Goal: Task Accomplishment & Management: Manage account settings

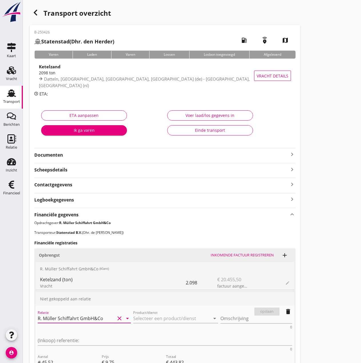
scroll to position [114, 0]
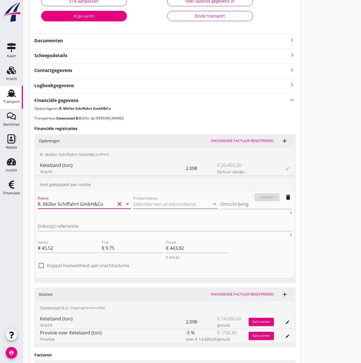
click at [133, 200] on input "Product/dienst" at bounding box center [171, 203] width 77 height 9
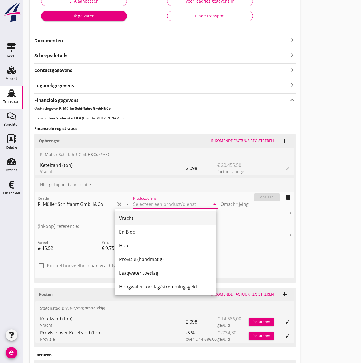
click at [137, 218] on div "Vracht" at bounding box center [165, 217] width 93 height 7
type input "Vracht"
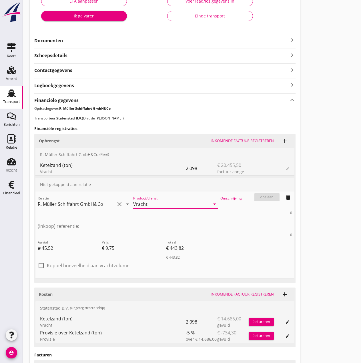
click at [220, 203] on textarea "Omschrijving" at bounding box center [256, 203] width 72 height 9
type textarea "k"
type textarea "Ketelzand (45,52 ton)"
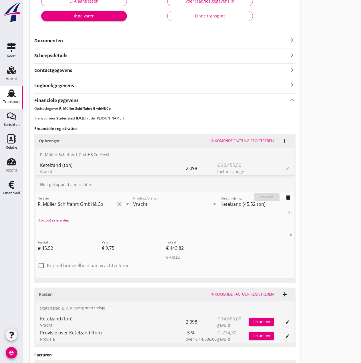
click at [245, 221] on textarea "(Inkoop) referentie:" at bounding box center [165, 225] width 254 height 9
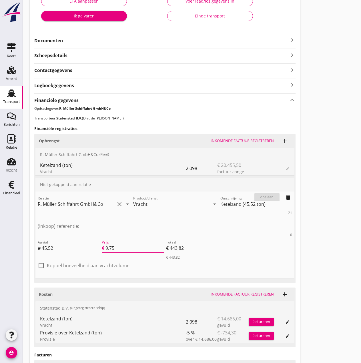
click at [123, 243] on input "9.75" at bounding box center [134, 247] width 58 height 9
click at [56, 262] on label "Koppel hoeveelheid aan vrachtvolume" at bounding box center [88, 265] width 83 height 6
type input "0"
type input "€ 0,00"
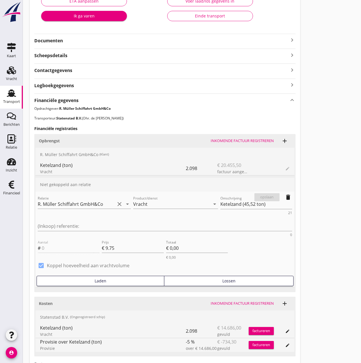
click at [56, 262] on label "Koppel hoeveelheid aan vrachtvolume" at bounding box center [88, 265] width 83 height 6
checkbox input "false"
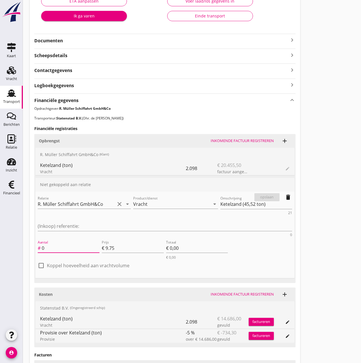
drag, startPoint x: 60, startPoint y: 224, endPoint x: 38, endPoint y: 222, distance: 21.8
click at [38, 243] on div "Aantal # 0" at bounding box center [69, 247] width 62 height 9
type input "4"
type input "€ 39,00"
type input "45"
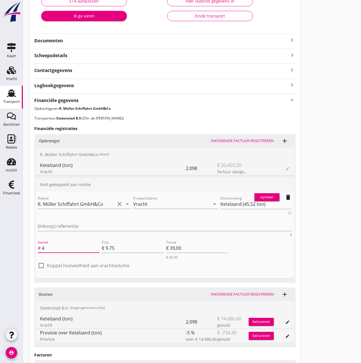
type input "€ 438,75"
type input "45.5"
type input "€ 443,63"
type input "45.52"
type input "€ 443,82"
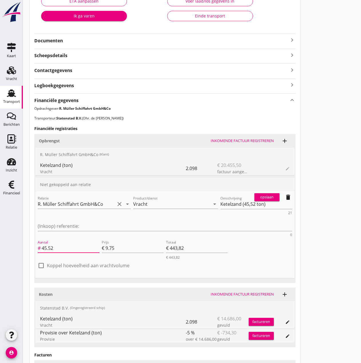
type input "45.52"
click at [274, 198] on div "opslaan" at bounding box center [266, 197] width 21 height 6
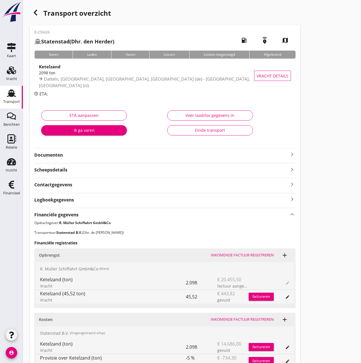
scroll to position [110, 0]
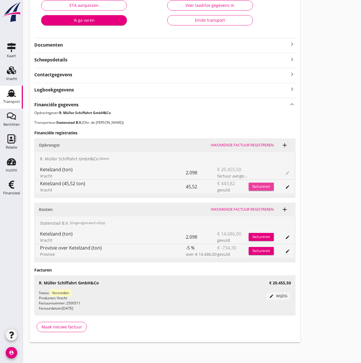
click at [261, 184] on div "factureren" at bounding box center [260, 187] width 25 height 6
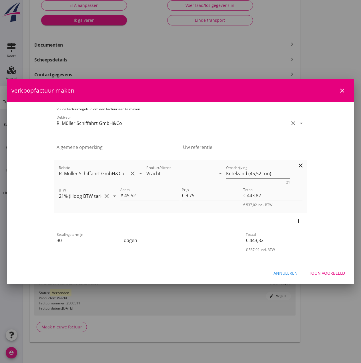
click at [111, 196] on icon "arrow_drop_down" at bounding box center [114, 195] width 7 height 7
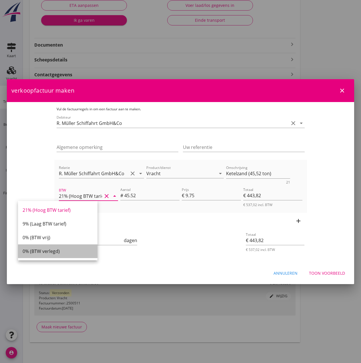
click at [55, 254] on div "0% (BTW verlegd)" at bounding box center [58, 251] width 70 height 7
type input "0% (BTW verlegd)"
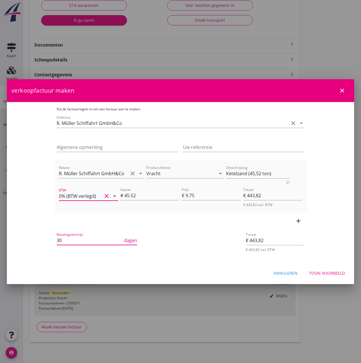
click at [57, 240] on input "30" at bounding box center [90, 240] width 66 height 9
type input "3"
type input "14"
click at [330, 273] on div "Toon voorbeeld" at bounding box center [327, 273] width 36 height 6
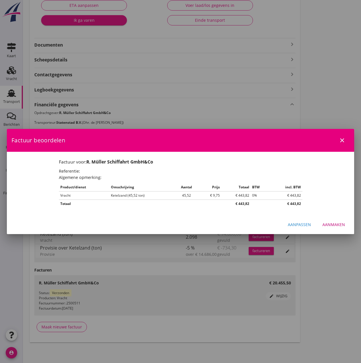
click at [339, 224] on div "Aanmaken" at bounding box center [333, 224] width 23 height 6
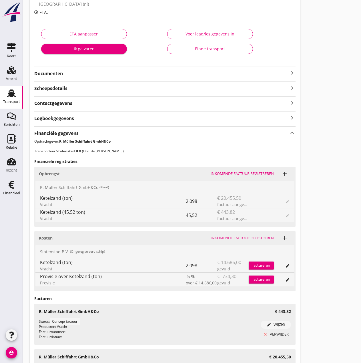
scroll to position [0, 0]
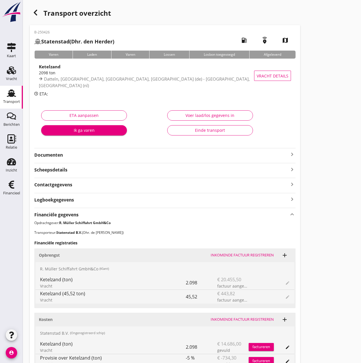
click at [219, 116] on div "Voer laad/los gegevens in" at bounding box center [210, 115] width 76 height 6
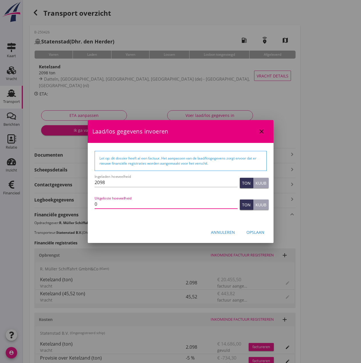
drag, startPoint x: 107, startPoint y: 204, endPoint x: 74, endPoint y: 197, distance: 33.4
click at [74, 197] on div "Deze financiële registratie heeft al een factuur. Deze financiële registratie h…" at bounding box center [180, 259] width 361 height 518
click at [101, 206] on input "0" at bounding box center [166, 203] width 143 height 9
drag, startPoint x: 101, startPoint y: 206, endPoint x: 55, endPoint y: 202, distance: 45.6
click at [55, 202] on div "Deze financiële registratie heeft al een factuur. Deze financiële registratie h…" at bounding box center [180, 259] width 361 height 518
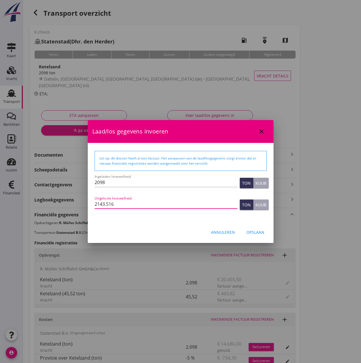
type input "2143.516"
click at [256, 230] on div "Opslaan" at bounding box center [255, 232] width 18 height 6
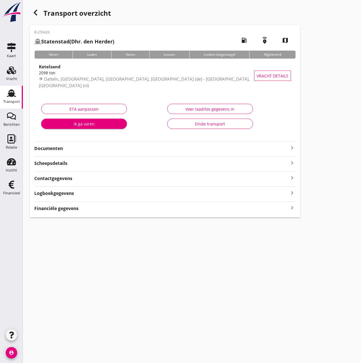
click at [36, 11] on use "button" at bounding box center [35, 13] width 3 height 6
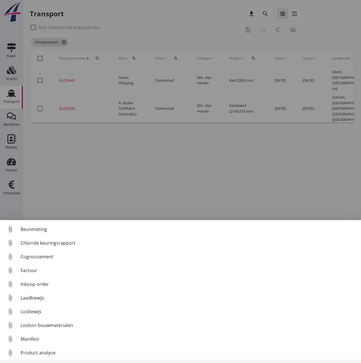
scroll to position [26, 0]
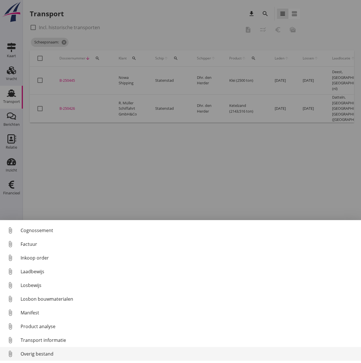
click at [41, 280] on div "Overig bestand" at bounding box center [189, 353] width 336 height 7
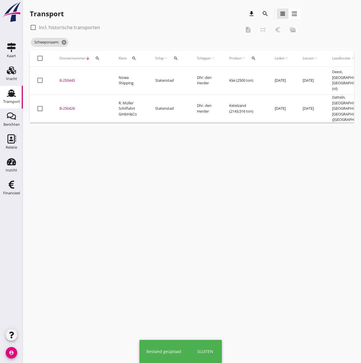
click at [67, 106] on div "B-250426" at bounding box center [81, 109] width 45 height 6
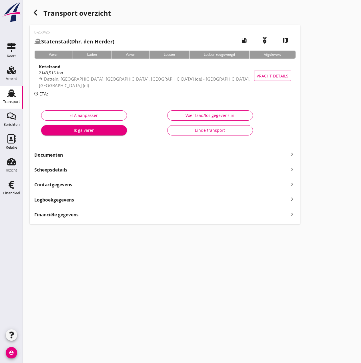
click at [195, 154] on strong "Documenten" at bounding box center [161, 155] width 254 height 7
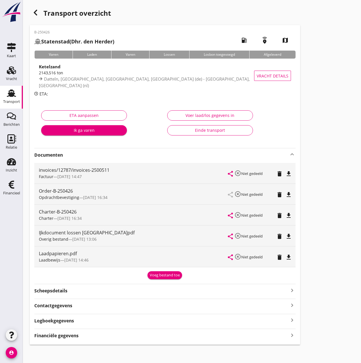
click at [262, 121] on div "Voer laad/los gegevens in Einde transport" at bounding box center [228, 124] width 126 height 36
click at [198, 115] on div "Voer laad/los gegevens in" at bounding box center [210, 115] width 76 height 6
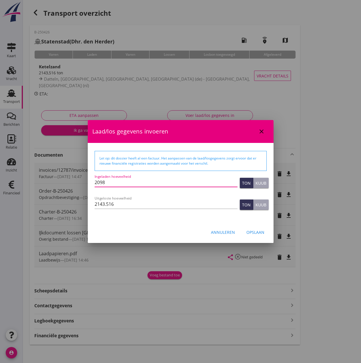
drag, startPoint x: 129, startPoint y: 182, endPoint x: 40, endPoint y: 166, distance: 90.0
click at [40, 166] on div "Weet je zeker dat je het document wilt verwijderen? Annuleren Verwijder Documen…" at bounding box center [180, 182] width 361 height 365
type input "2143.516"
click at [250, 234] on div "Opslaan" at bounding box center [255, 232] width 18 height 6
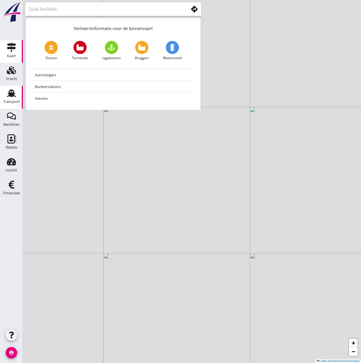
click at [9, 100] on div "Transport" at bounding box center [11, 102] width 17 height 4
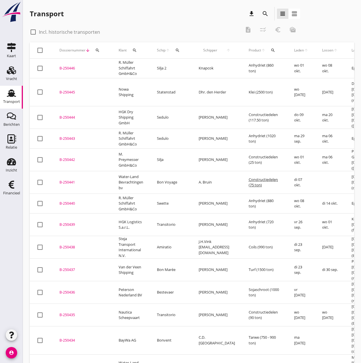
scroll to position [121, 0]
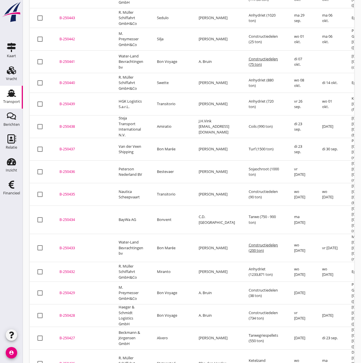
click at [67, 360] on div "B-250426" at bounding box center [81, 363] width 45 height 6
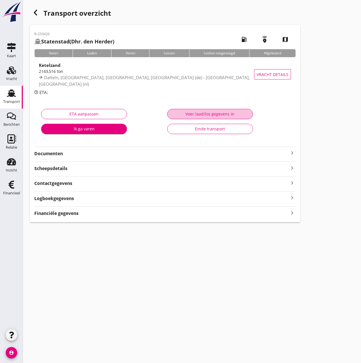
click at [202, 114] on div "Voer laad/los gegevens in" at bounding box center [210, 114] width 76 height 6
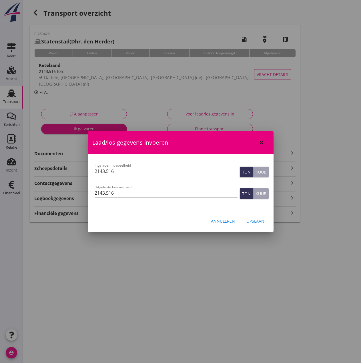
click at [255, 224] on div "Opslaan" at bounding box center [255, 221] width 18 height 6
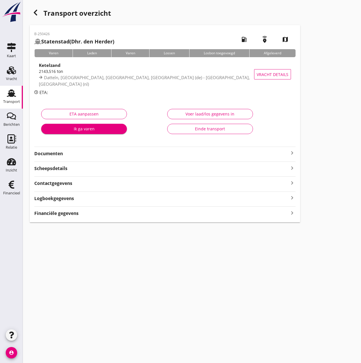
click at [185, 128] on div "Einde transport" at bounding box center [210, 129] width 76 height 6
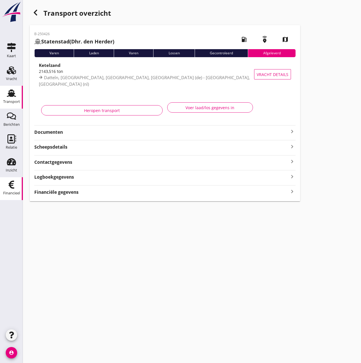
click at [13, 186] on icon "Financieel" at bounding box center [11, 184] width 9 height 9
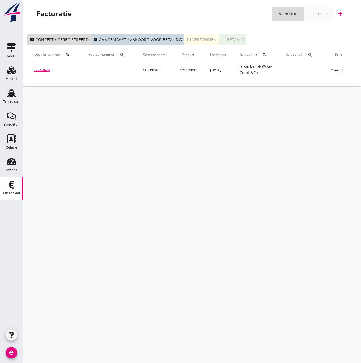
scroll to position [0, 93]
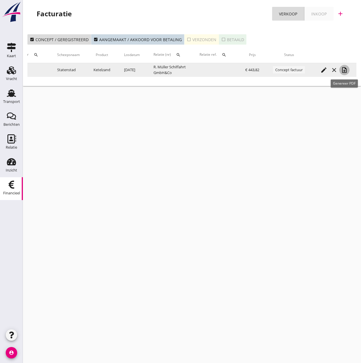
click at [344, 72] on icon "note_add" at bounding box center [344, 70] width 7 height 7
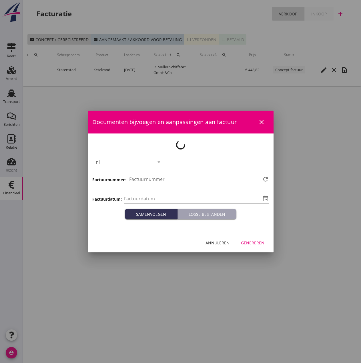
type input "[DATE]"
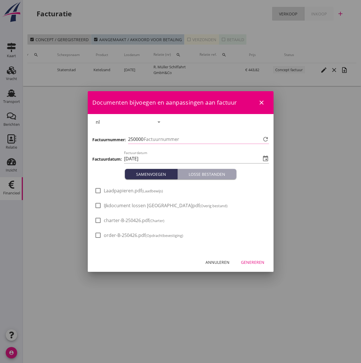
type input "520"
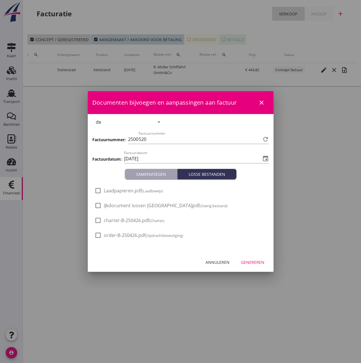
click at [115, 208] on span "IJkdocument lossen [GEOGRAPHIC_DATA]pdf (Overig bestand)" at bounding box center [166, 205] width 124 height 6
checkbox input "true"
click at [249, 263] on div "Genereren" at bounding box center [252, 262] width 23 height 6
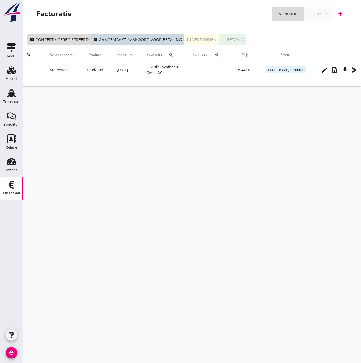
scroll to position [0, 111]
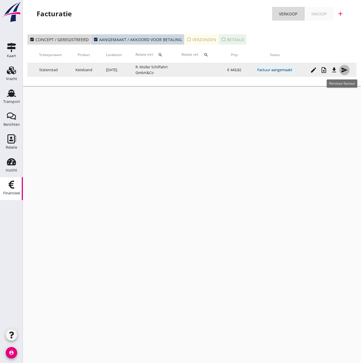
click at [341, 70] on icon "send" at bounding box center [344, 70] width 7 height 7
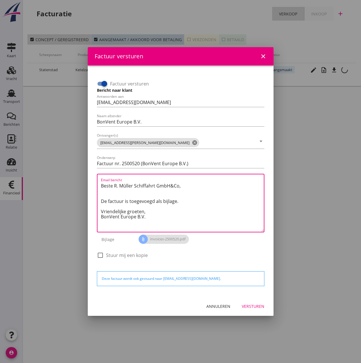
drag, startPoint x: 153, startPoint y: 210, endPoint x: 85, endPoint y: 171, distance: 78.1
click at [85, 171] on div "Factuur versturen close Factuur versturen Bericht naar klant Antwoorden aan [EM…" at bounding box center [180, 181] width 361 height 363
paste textarea "Guten Tag, Im Anhang finden Sie die Abrechnung für die Reise der MS [PERSON_NAM…"
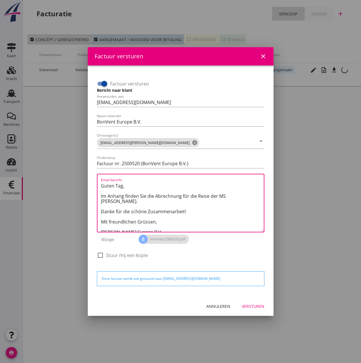
click at [100, 186] on div "Email bericht Guten Tag, Im Anhang finden Sie die Abrechnung für die Reise der …" at bounding box center [180, 203] width 167 height 59
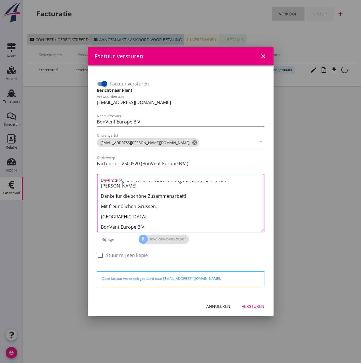
scroll to position [0, 0]
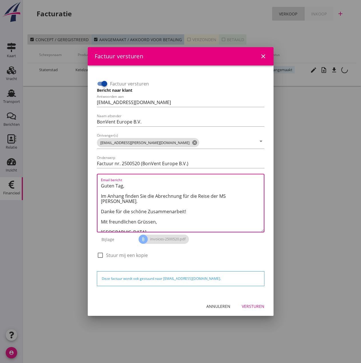
paste textarea "Hier noch eine Rechnung basierend auf der zuvor gesendeten Rechnung nach der Ka…"
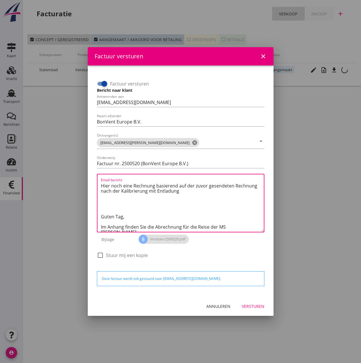
click at [148, 227] on textarea "Hier noch eine Rechnung basierend auf der zuvor gesendeten Rechnung nach der Ka…" at bounding box center [182, 206] width 163 height 51
click at [104, 204] on textarea "Hier noch eine Rechnung basierend auf der zuvor gesendeten Rechnung nach der Ka…" at bounding box center [182, 206] width 163 height 51
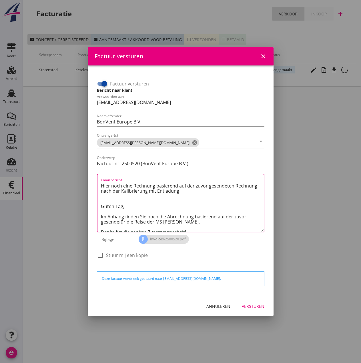
click at [118, 222] on textarea "Hier noch eine Rechnung basierend auf der zuvor gesendeten Rechnung nach der Ka…" at bounding box center [182, 206] width 163 height 51
click at [117, 226] on textarea "Hier noch eine Rechnung basierend auf der zuvor gesendeten Rechnung nach der Ka…" at bounding box center [182, 206] width 163 height 51
drag, startPoint x: 114, startPoint y: 199, endPoint x: 56, endPoint y: 144, distance: 80.2
click at [56, 144] on div "Factuur versturen close Factuur versturen Bericht naar klant Antwoorden aan [EM…" at bounding box center [180, 181] width 361 height 363
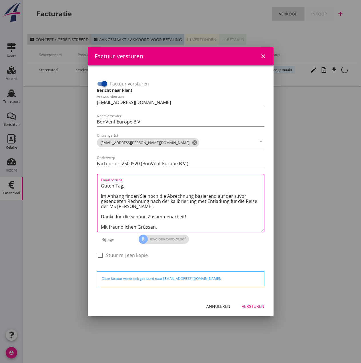
drag, startPoint x: 160, startPoint y: 228, endPoint x: 63, endPoint y: 169, distance: 113.2
click at [63, 169] on div "Factuur versturen close Factuur versturen Bericht naar klant Antwoorden aan [EM…" at bounding box center [180, 181] width 361 height 363
click at [151, 208] on textarea "Guten Tag, Im Anhang finden Sie noch die Abrechnung basierend auf der zuvor ges…" at bounding box center [182, 206] width 163 height 51
drag, startPoint x: 151, startPoint y: 208, endPoint x: 100, endPoint y: 196, distance: 52.7
click at [100, 196] on div "Email bericht Guten Tag, Im Anhang finden Sie noch die Abrechnung basierend auf…" at bounding box center [180, 203] width 167 height 59
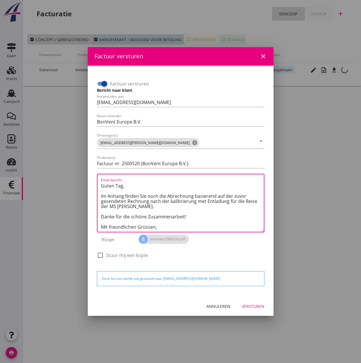
paste textarea "191 / 5.000 Guten Tag, Anbei finden Sie die Zusatztonnage für die Reise mit der…"
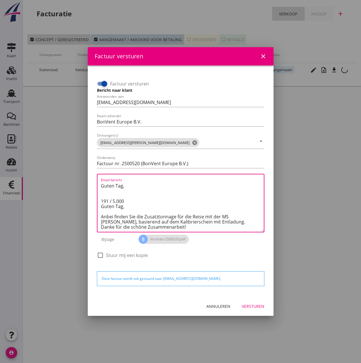
drag, startPoint x: 134, startPoint y: 209, endPoint x: 101, endPoint y: 201, distance: 34.0
click at [101, 201] on textarea "Guten Tag, 191 / 5.000 Guten Tag, Anbei finden Sie die Zusatztonnage für die Re…" at bounding box center [182, 206] width 163 height 51
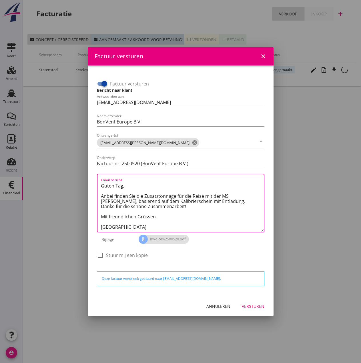
drag, startPoint x: 167, startPoint y: 218, endPoint x: 75, endPoint y: 183, distance: 97.9
click at [75, 183] on div "Factuur versturen close Factuur versturen Bericht naar klant Antwoorden aan [EM…" at bounding box center [180, 181] width 361 height 363
click at [101, 207] on textarea "Guten Tag, Anbei finden Sie die Zusatztonnage für die Reise mit der MS [PERSON_…" at bounding box center [182, 206] width 163 height 51
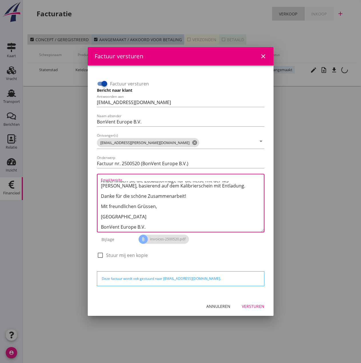
click at [100, 218] on div "Email bericht Guten Tag, Anbei finden Sie die Zusatztonnage für die Reise mit d…" at bounding box center [180, 203] width 167 height 59
click at [101, 212] on textarea "Guten Tag, Anbei finden Sie die Zusatztonnage für die Reise mit der MS [PERSON_…" at bounding box center [182, 206] width 163 height 51
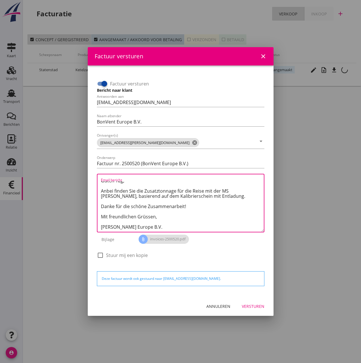
scroll to position [0, 0]
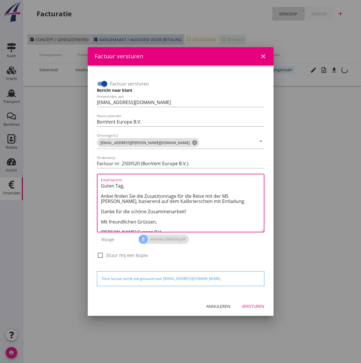
type textarea "Guten Tag, Anbei finden Sie die Zusatztonnage für die Reise mit der MS [PERSON_…"
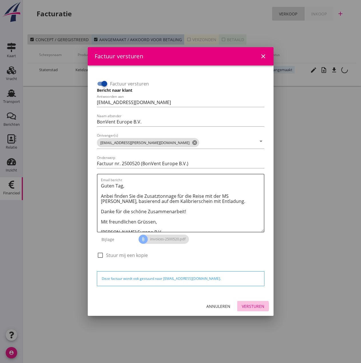
click at [256, 303] on div "Versturen" at bounding box center [253, 306] width 23 height 6
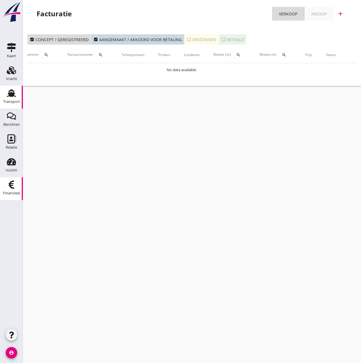
click at [10, 97] on icon "Transport" at bounding box center [11, 93] width 9 height 9
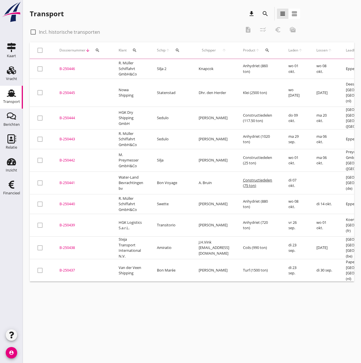
click at [178, 49] on icon "search" at bounding box center [177, 50] width 5 height 5
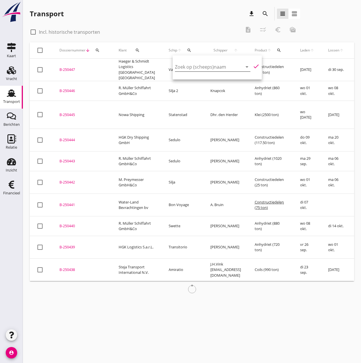
click at [183, 64] on input "Zoek op (scheeps)naam" at bounding box center [204, 66] width 59 height 9
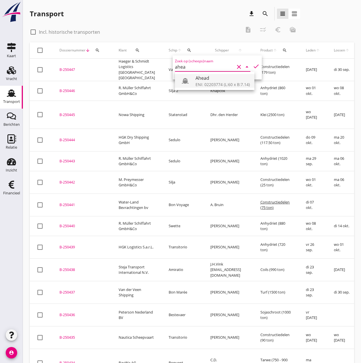
click at [209, 81] on div "ENI: 02203774 (L:60 x B:7.14)" at bounding box center [222, 84] width 54 height 6
click at [252, 67] on icon "check" at bounding box center [255, 66] width 7 height 7
type input "Ahead"
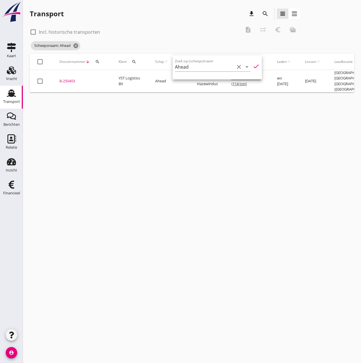
click at [73, 79] on div "B-250403" at bounding box center [81, 81] width 45 height 6
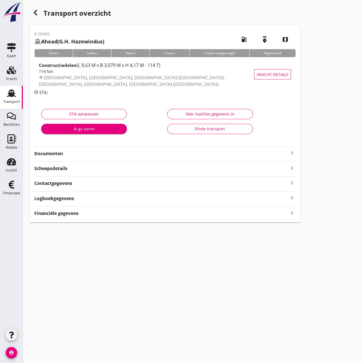
click at [64, 210] on strong "Financiële gegevens" at bounding box center [56, 213] width 44 height 7
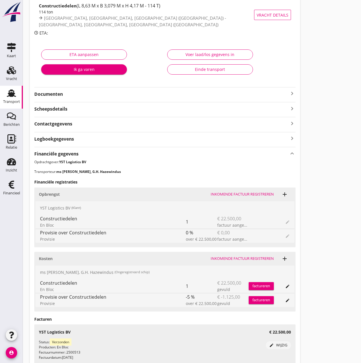
scroll to position [153, 0]
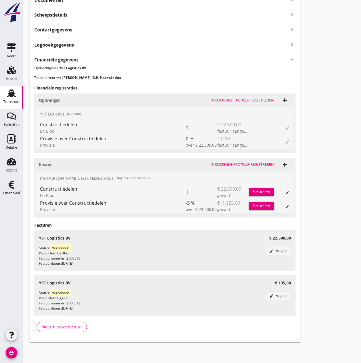
click at [239, 163] on div "Inkomende factuur registreren" at bounding box center [241, 165] width 63 height 6
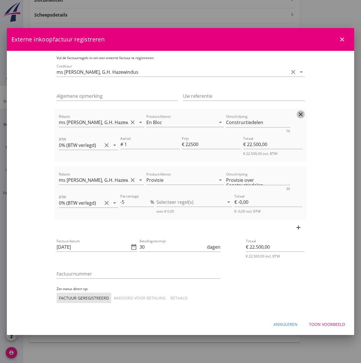
click at [304, 113] on icon "clear" at bounding box center [300, 114] width 7 height 7
type input "€ 0,00"
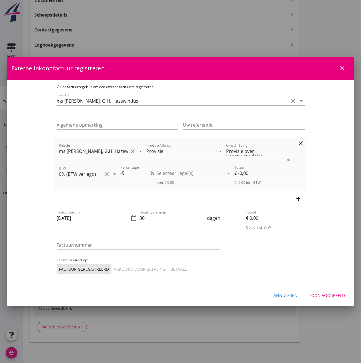
click at [217, 151] on icon "arrow_drop_down" at bounding box center [220, 151] width 7 height 7
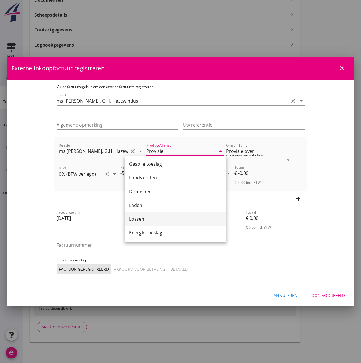
scroll to position [91, 0]
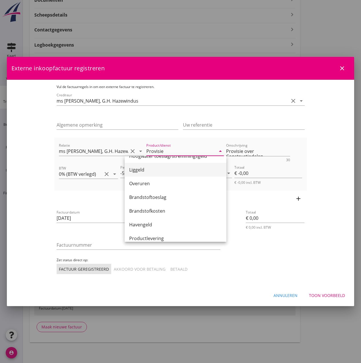
click at [144, 169] on div "Liggeld" at bounding box center [175, 169] width 93 height 7
type input "Liggeld"
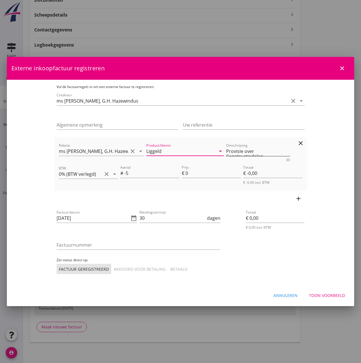
click at [255, 152] on textarea "Provisie over Constructiedelen" at bounding box center [258, 151] width 64 height 9
drag, startPoint x: 298, startPoint y: 151, endPoint x: 191, endPoint y: 155, distance: 107.2
click at [191, 155] on div "Relatie ms [PERSON_NAME], G.H. Hazewindus clear arrow_drop_down Product/dienst …" at bounding box center [181, 152] width 246 height 22
type textarea "Liggeld lossen"
drag, startPoint x: 115, startPoint y: 173, endPoint x: 112, endPoint y: 172, distance: 3.0
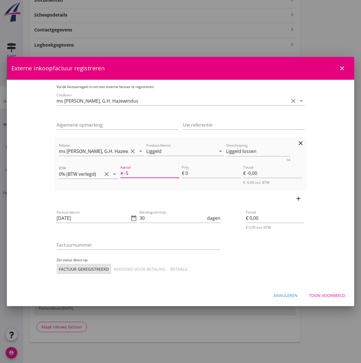
click at [124, 172] on input "-5" at bounding box center [151, 173] width 55 height 9
drag, startPoint x: 117, startPoint y: 175, endPoint x: 59, endPoint y: 175, distance: 57.7
click at [59, 175] on div "BTW 0% (BTW verlegd) clear arrow_drop_down Aantal # -5 Prijs € 0 Totaal € -0,00…" at bounding box center [181, 174] width 246 height 23
type input "€ 0,00"
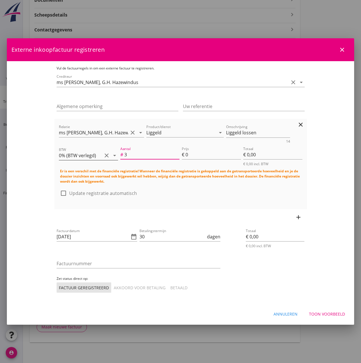
type input "3"
type input "€ 12,00"
type input "45"
type input "€ 135,00"
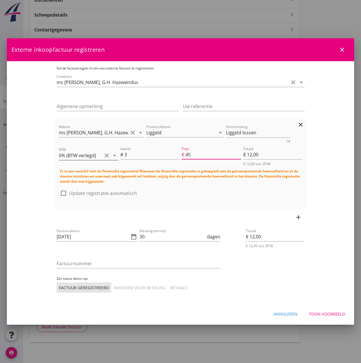
type input "€ 135,00"
type input "45"
click at [59, 190] on div at bounding box center [64, 193] width 10 height 10
checkbox input "true"
click at [69, 232] on input "[DATE]" at bounding box center [93, 236] width 73 height 9
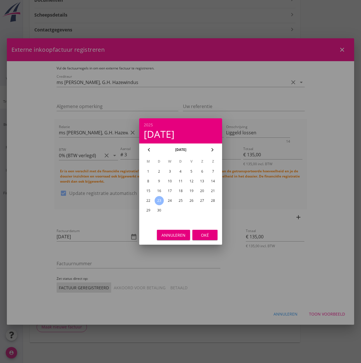
click at [191, 190] on div "19" at bounding box center [190, 190] width 9 height 9
type input "[DATE]"
click at [204, 235] on div "Oké" at bounding box center [205, 235] width 16 height 6
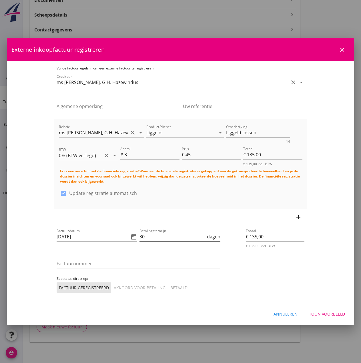
click at [163, 238] on div "Betalingstermijn 30 dagen" at bounding box center [179, 236] width 81 height 9
type input "3"
type input "14"
click at [73, 260] on input "Factuurnummer" at bounding box center [139, 263] width 164 height 9
click at [67, 262] on input "Factuurnummer" at bounding box center [139, 263] width 164 height 9
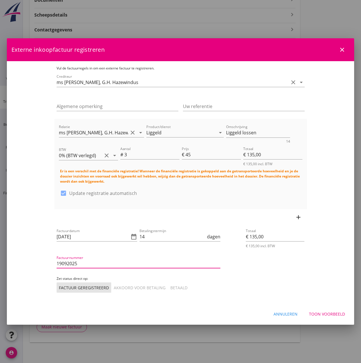
type input "19092025"
click at [114, 284] on div "Akkoord voor betaling" at bounding box center [140, 287] width 52 height 6
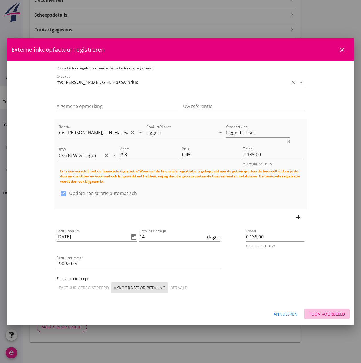
click at [330, 311] on div "Toon voorbeeld" at bounding box center [327, 314] width 36 height 6
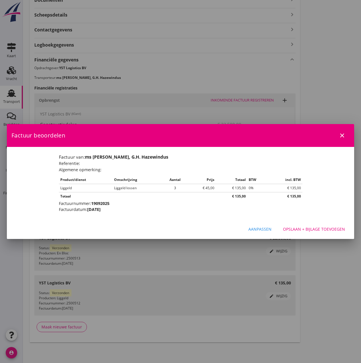
click at [324, 228] on div "Opslaan + bijlage toevoegen" at bounding box center [314, 229] width 62 height 6
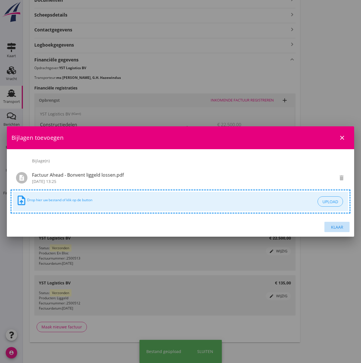
click at [340, 227] on div "Klaar" at bounding box center [337, 227] width 16 height 6
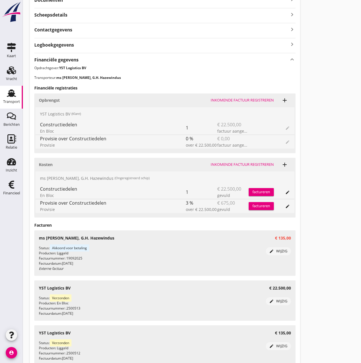
click at [251, 167] on div "Inkomende factuur registreren" at bounding box center [241, 165] width 63 height 6
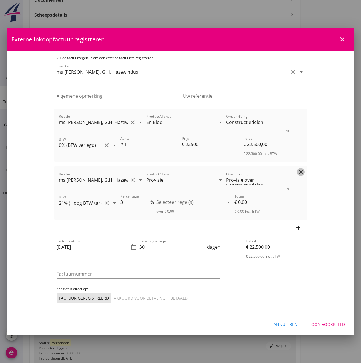
click at [304, 171] on icon "clear" at bounding box center [300, 172] width 7 height 7
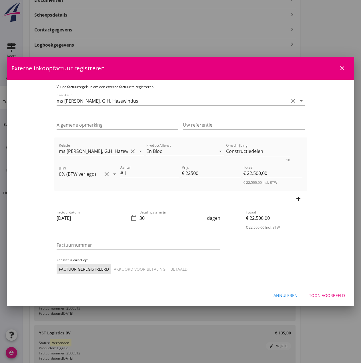
click at [130, 216] on icon "date_range" at bounding box center [133, 217] width 7 height 7
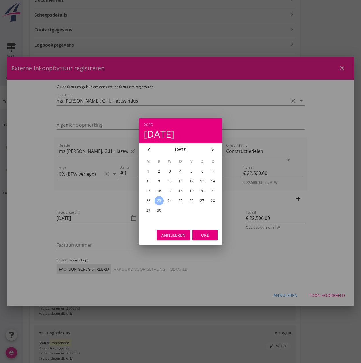
click at [191, 189] on div "19" at bounding box center [190, 190] width 9 height 9
type input "[DATE]"
click at [202, 237] on div "Oké" at bounding box center [205, 235] width 16 height 6
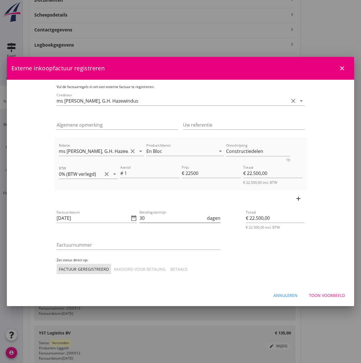
click at [140, 221] on input "30" at bounding box center [172, 217] width 66 height 9
type input "3"
type input "14"
click at [67, 245] on input "Factuurnummer" at bounding box center [139, 244] width 164 height 9
type input "19092025"
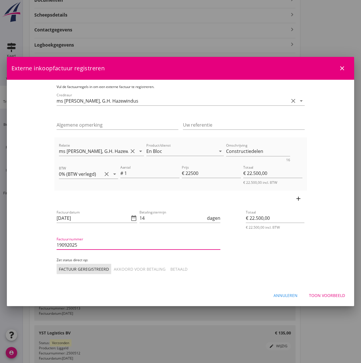
click at [114, 268] on div "Akkoord voor betaling" at bounding box center [140, 269] width 52 height 6
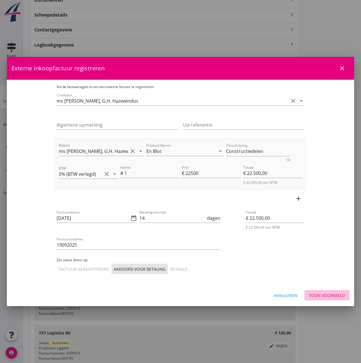
click at [335, 296] on div "Toon voorbeeld" at bounding box center [327, 295] width 36 height 6
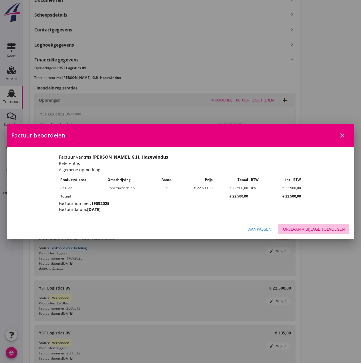
click at [310, 230] on div "Opslaan + bijlage toevoegen" at bounding box center [314, 229] width 62 height 6
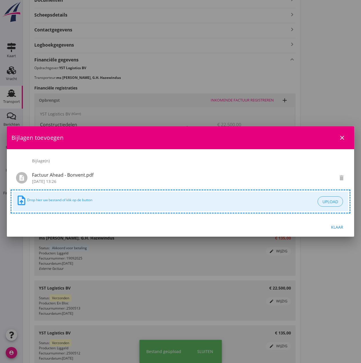
click at [336, 226] on div "Klaar" at bounding box center [337, 227] width 16 height 6
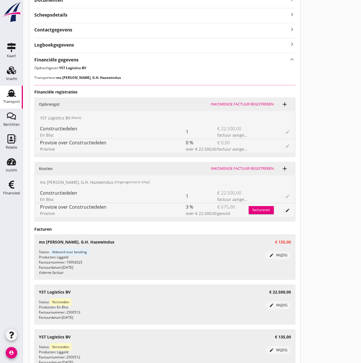
scroll to position [207, 0]
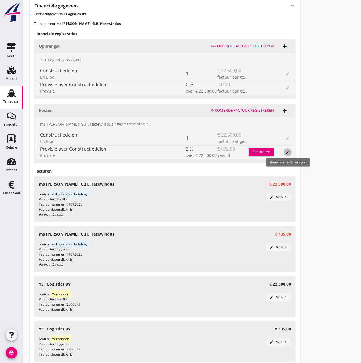
click at [285, 152] on icon "edit" at bounding box center [287, 152] width 5 height 5
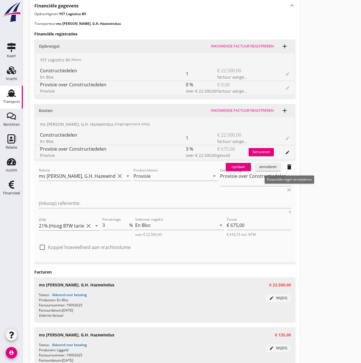
click at [289, 166] on icon "delete" at bounding box center [289, 166] width 7 height 7
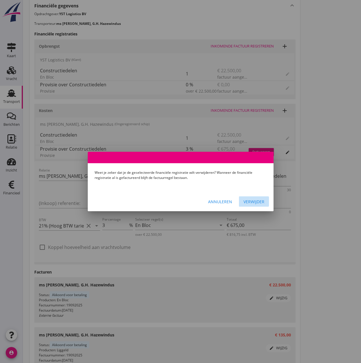
click at [258, 201] on div "Verwijder" at bounding box center [253, 201] width 21 height 6
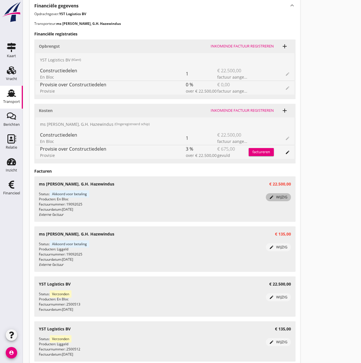
click at [284, 197] on div "edit wijzig" at bounding box center [278, 197] width 21 height 6
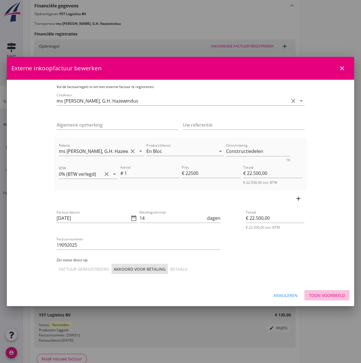
click at [325, 296] on div "Toon voorbeeld" at bounding box center [327, 295] width 36 height 6
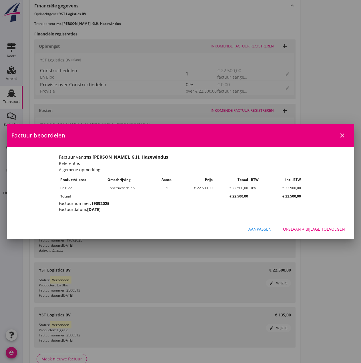
click at [302, 231] on div "Opslaan + bijlage toevoegen" at bounding box center [314, 229] width 62 height 6
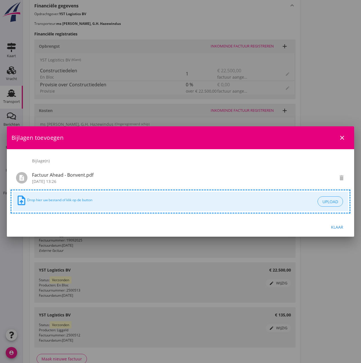
click at [340, 228] on div "Klaar" at bounding box center [337, 227] width 16 height 6
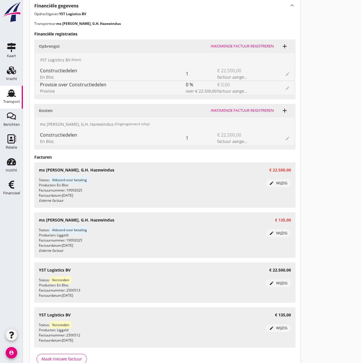
click at [281, 184] on div "edit wijzig" at bounding box center [278, 183] width 21 height 6
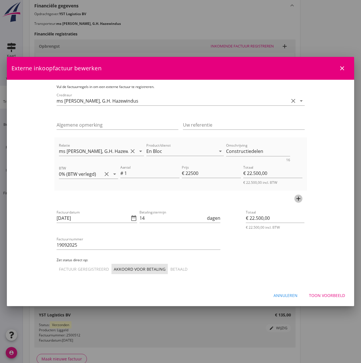
click at [302, 196] on icon "add" at bounding box center [298, 198] width 7 height 7
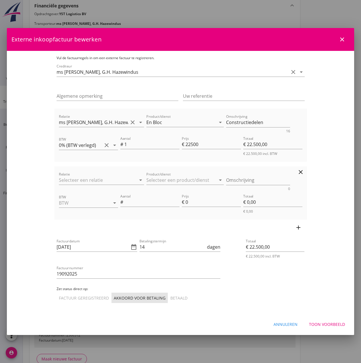
click at [59, 175] on div "Relatie arrow_drop_down" at bounding box center [101, 181] width 85 height 18
click at [59, 177] on input "Relatie" at bounding box center [93, 179] width 69 height 9
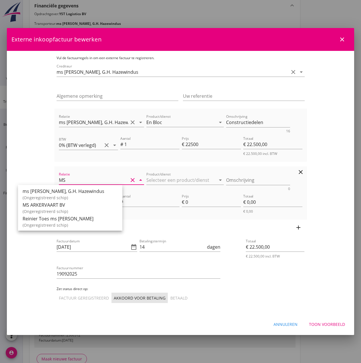
type input "M"
click at [69, 192] on div "ms [PERSON_NAME], G.H. Hazewindus" at bounding box center [70, 191] width 95 height 7
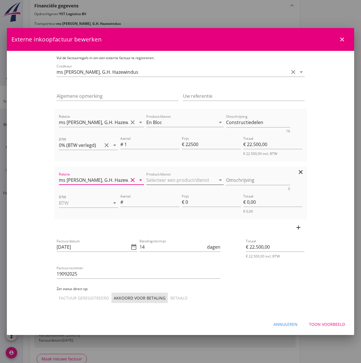
type input "ms [PERSON_NAME], G.H. Hazewindus"
click at [151, 182] on input "Product/dienst" at bounding box center [180, 179] width 69 height 9
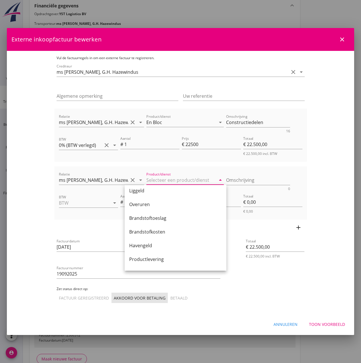
scroll to position [0, 0]
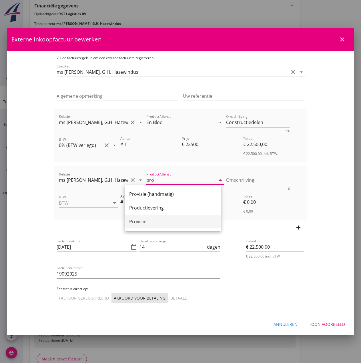
click at [147, 226] on div "Provisie" at bounding box center [172, 221] width 87 height 14
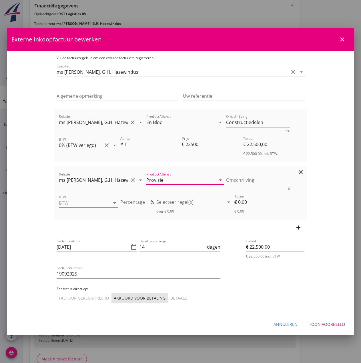
type input "Provisie"
click at [65, 200] on input "BTW" at bounding box center [80, 202] width 43 height 9
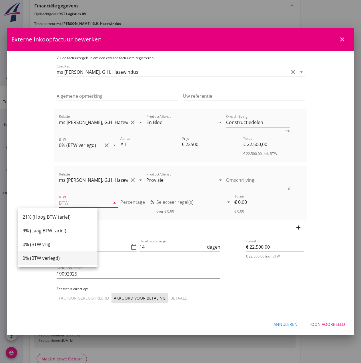
click at [51, 260] on div "0% (BTW verlegd)" at bounding box center [58, 257] width 70 height 7
type input "0% (BTW verlegd)"
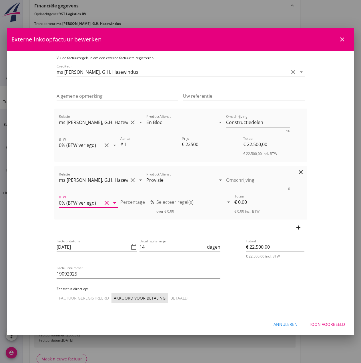
click at [130, 202] on input "Percentage" at bounding box center [134, 201] width 29 height 9
type input "5"
click at [175, 202] on div at bounding box center [190, 201] width 68 height 9
click at [167, 207] on icon "check_box_outline_blank" at bounding box center [169, 206] width 11 height 11
type input "€ 1.125,00"
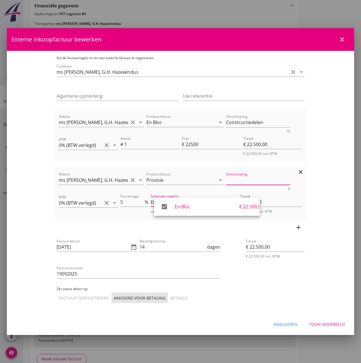
click at [234, 182] on textarea "Omschrijving" at bounding box center [258, 179] width 64 height 9
click at [264, 182] on textarea "Omschrijving" at bounding box center [258, 179] width 64 height 9
type textarea "Provisie"
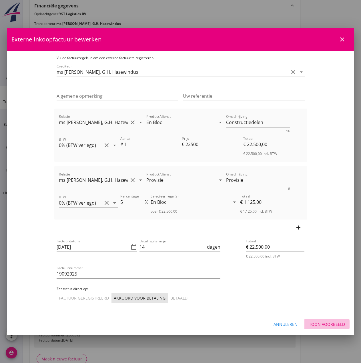
click at [330, 324] on div "Toon voorbeeld" at bounding box center [327, 324] width 36 height 6
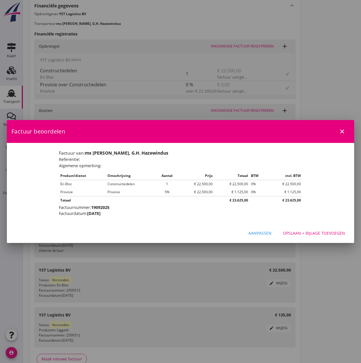
click at [325, 234] on div "Opslaan + bijlage toevoegen" at bounding box center [314, 233] width 62 height 6
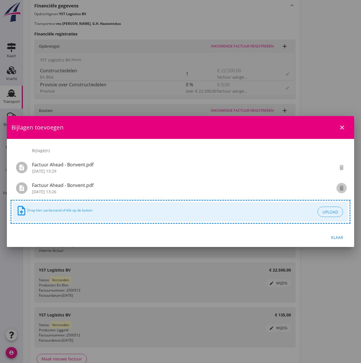
click at [340, 189] on icon "delete" at bounding box center [341, 187] width 7 height 7
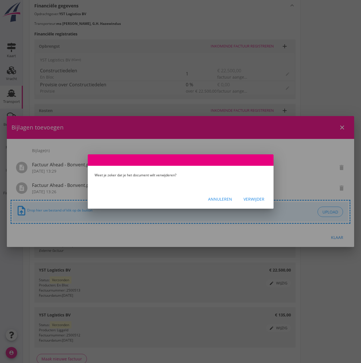
click at [249, 198] on div "Verwijder" at bounding box center [253, 199] width 21 height 6
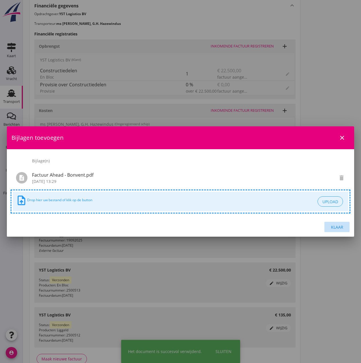
click at [336, 228] on div "Klaar" at bounding box center [337, 227] width 16 height 6
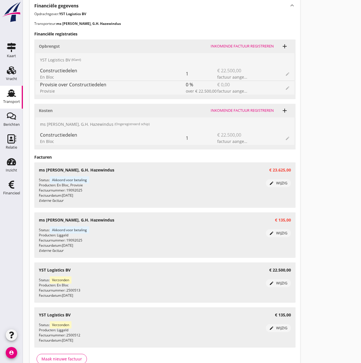
click at [277, 182] on div "edit wijzig" at bounding box center [278, 183] width 21 height 6
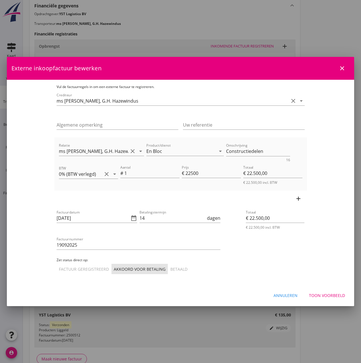
click at [342, 66] on icon "close" at bounding box center [341, 68] width 7 height 7
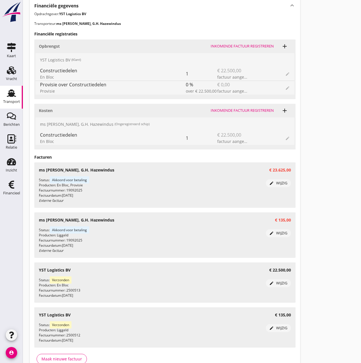
click at [282, 234] on div "edit wijzig" at bounding box center [278, 233] width 21 height 6
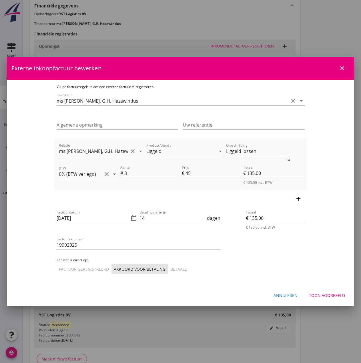
click at [340, 67] on icon "close" at bounding box center [341, 68] width 7 height 7
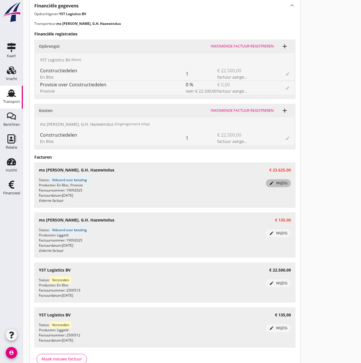
click at [283, 182] on div "edit wijzig" at bounding box center [278, 183] width 21 height 6
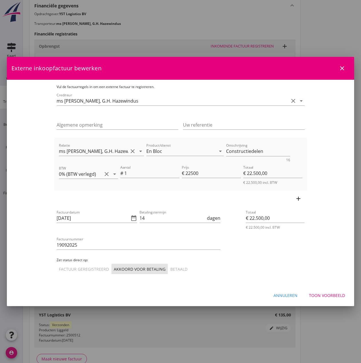
click at [302, 198] on icon "add" at bounding box center [298, 198] width 7 height 7
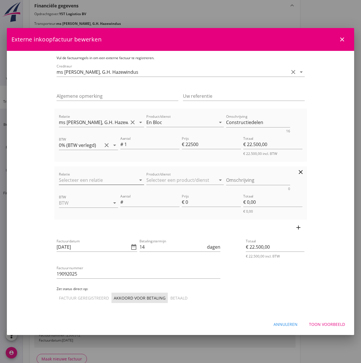
click at [59, 177] on input "Relatie" at bounding box center [93, 179] width 69 height 9
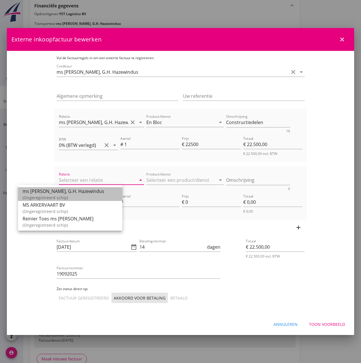
click at [58, 194] on div "ms [PERSON_NAME], G.H. Hazewindus" at bounding box center [70, 191] width 95 height 7
type input "ms [PERSON_NAME], G.H. Hazewindus"
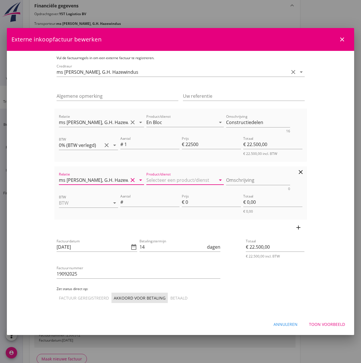
click at [146, 180] on input "Product/dienst" at bounding box center [180, 179] width 69 height 9
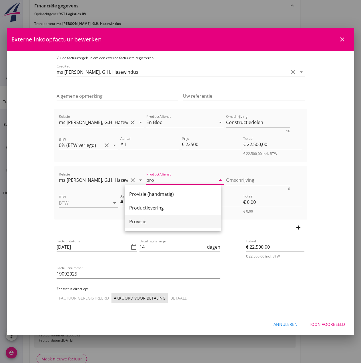
click at [136, 223] on div "Provisie" at bounding box center [172, 221] width 87 height 7
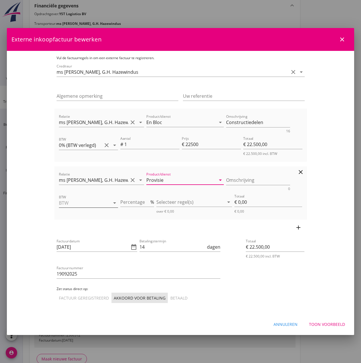
type input "Provisie"
click at [59, 205] on input "BTW" at bounding box center [80, 202] width 43 height 9
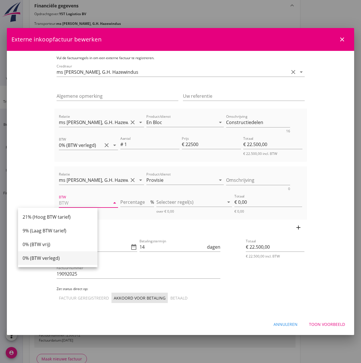
click at [48, 256] on div "0% (BTW verlegd)" at bounding box center [58, 257] width 70 height 7
type input "0% (BTW verlegd)"
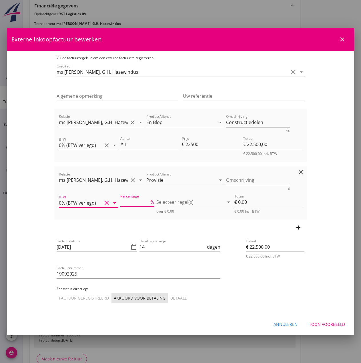
click at [120, 205] on input "Percentage" at bounding box center [134, 201] width 29 height 9
type input "5"
click at [173, 204] on div at bounding box center [190, 201] width 68 height 9
click at [171, 207] on icon "check_box_outline_blank" at bounding box center [169, 206] width 11 height 11
type input "€ 1.125,00"
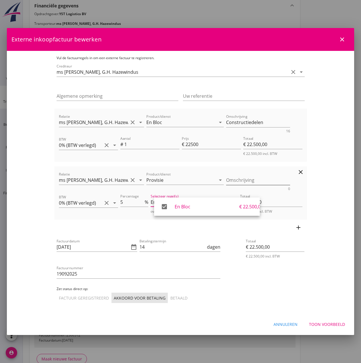
click at [250, 182] on textarea "Omschrijving" at bounding box center [258, 179] width 64 height 9
type textarea "Provisie"
click at [326, 322] on div "Toon voorbeeld" at bounding box center [327, 324] width 36 height 6
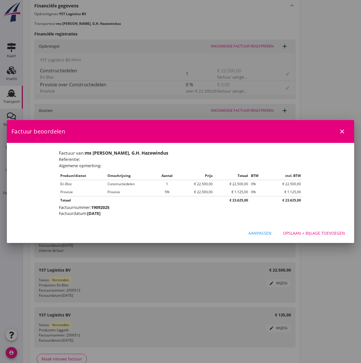
click at [318, 233] on div "Opslaan + bijlage toevoegen" at bounding box center [314, 233] width 62 height 6
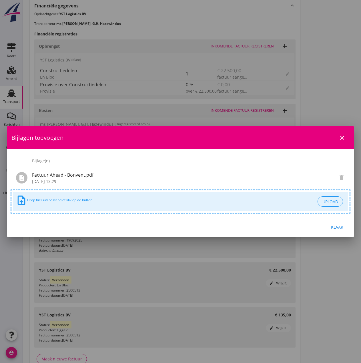
click at [340, 226] on div "Klaar" at bounding box center [337, 227] width 16 height 6
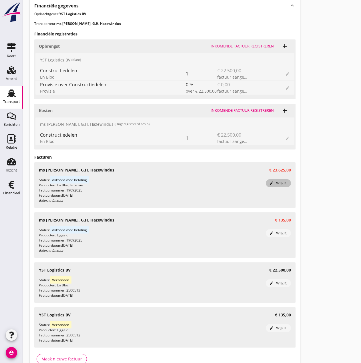
click at [280, 183] on div "edit wijzig" at bounding box center [278, 183] width 21 height 6
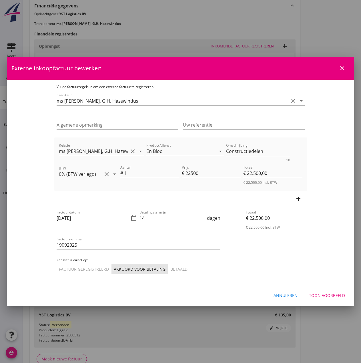
click at [290, 295] on div "Annuleren" at bounding box center [285, 295] width 24 height 6
